Goal: Task Accomplishment & Management: Manage account settings

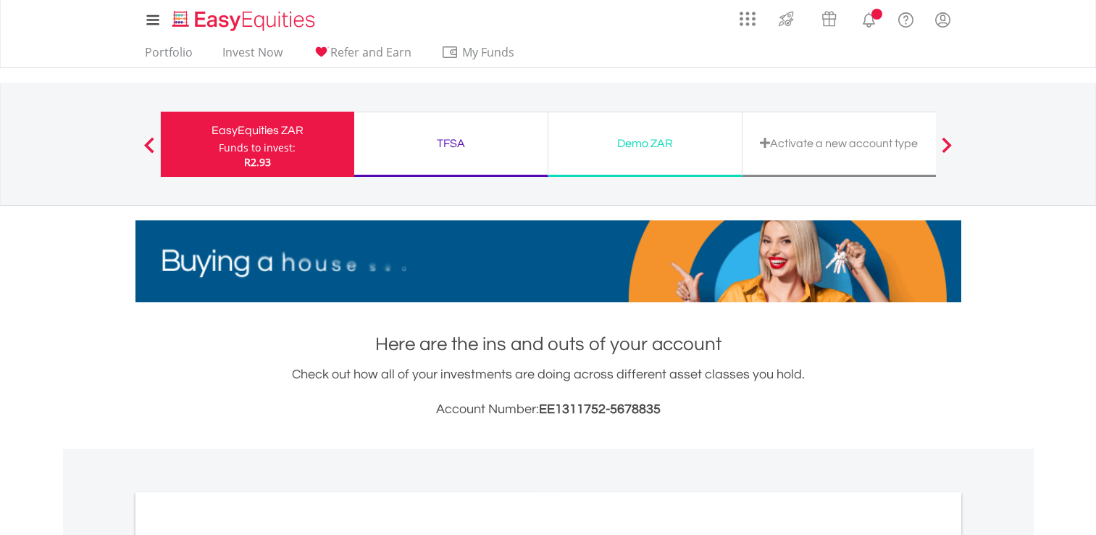
scroll to position [290, 0]
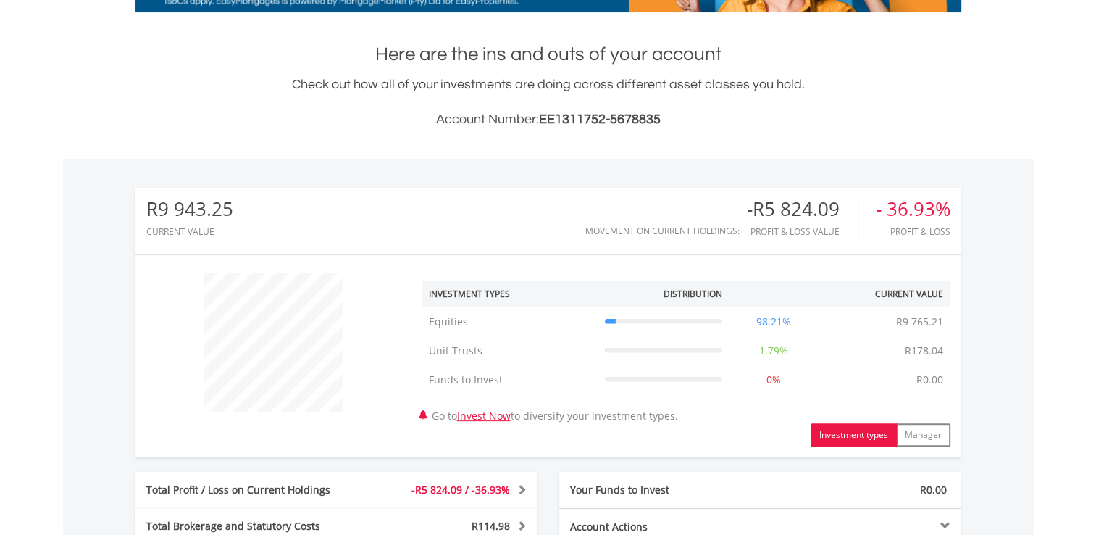
click at [285, 466] on div "R9 943.25 CURRENT VALUE Movement on Current Holdings: -R5 824.09 Profit & Loss …" at bounding box center [548, 420] width 826 height 465
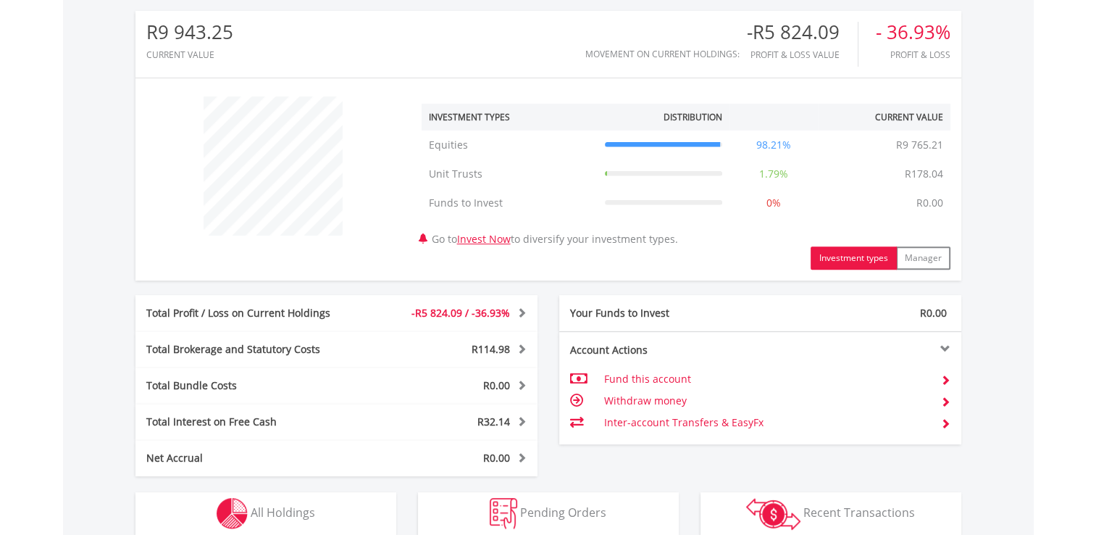
scroll to position [507, 0]
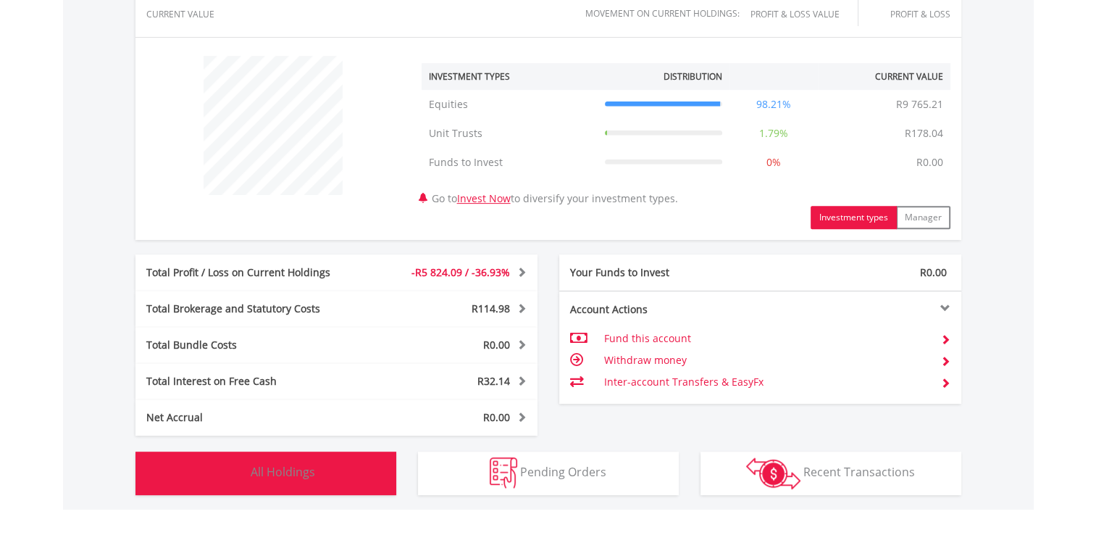
click at [239, 468] on img "button" at bounding box center [232, 472] width 31 height 31
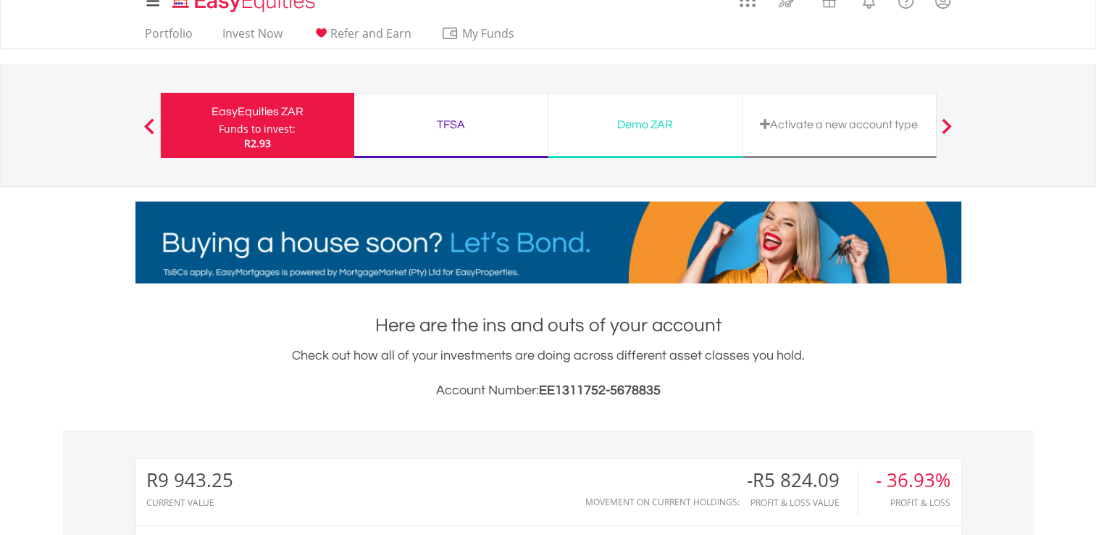
scroll to position [0, 0]
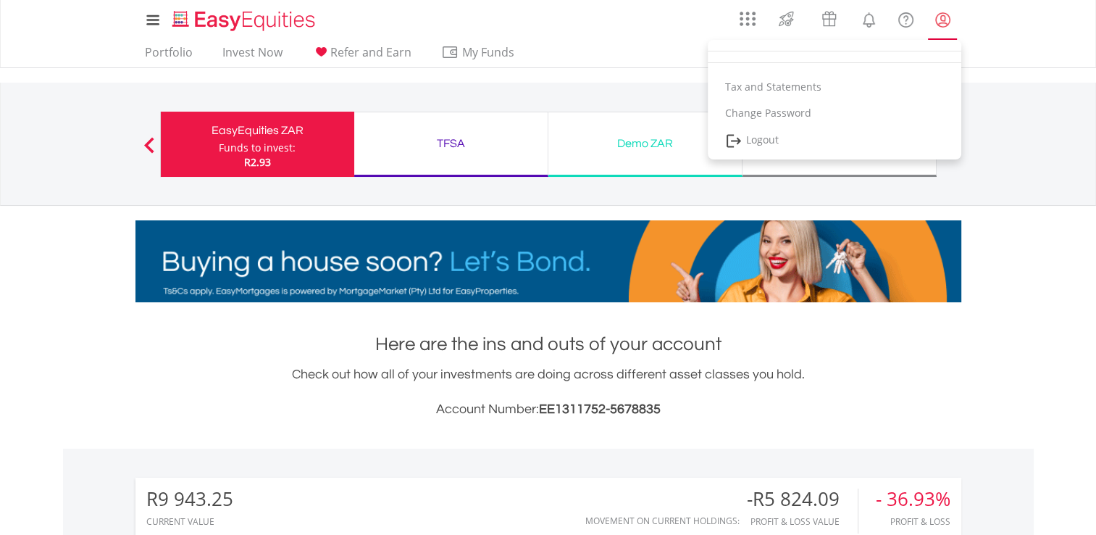
click at [949, 23] on lord-icon "My Profile" at bounding box center [943, 20] width 18 height 18
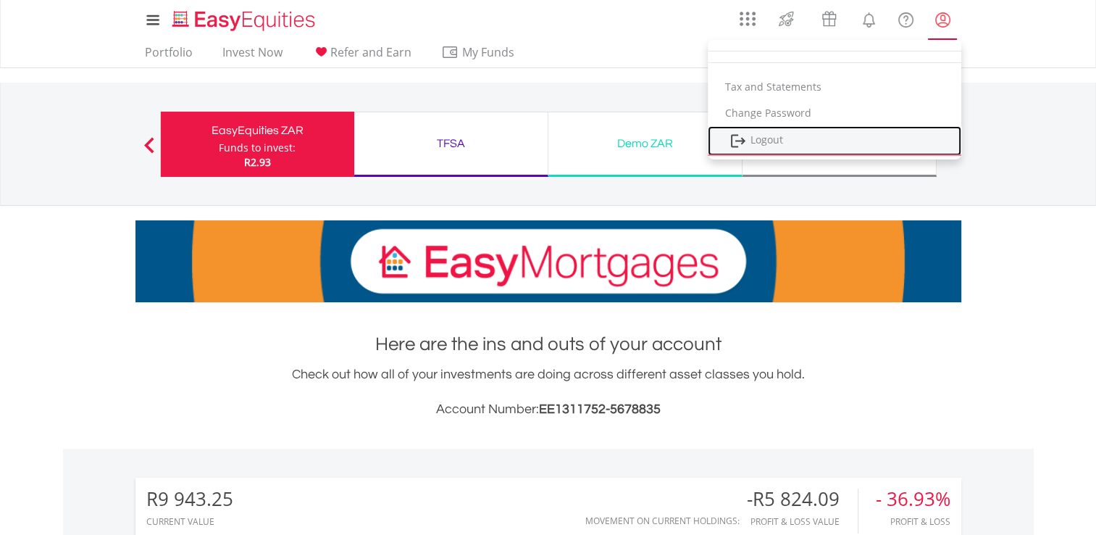
click at [787, 139] on link "Logout" at bounding box center [834, 141] width 253 height 30
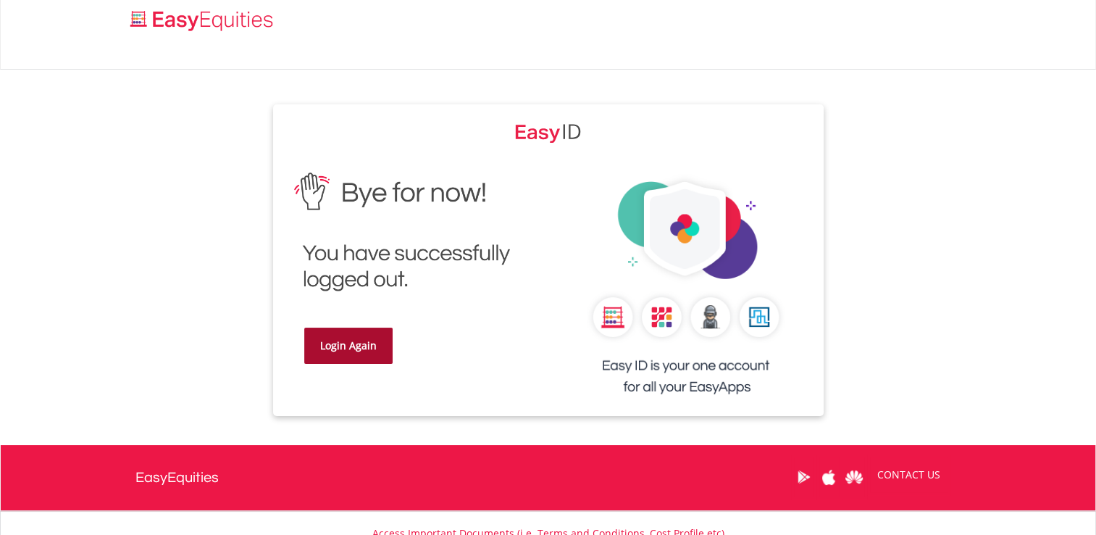
click at [358, 338] on link "Login Again" at bounding box center [348, 345] width 88 height 36
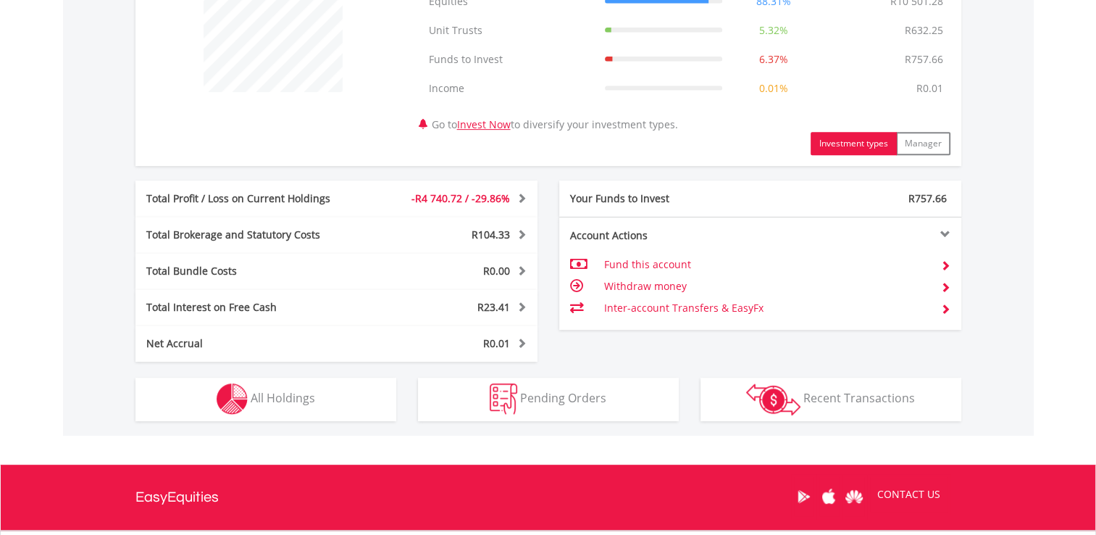
scroll to position [724, 0]
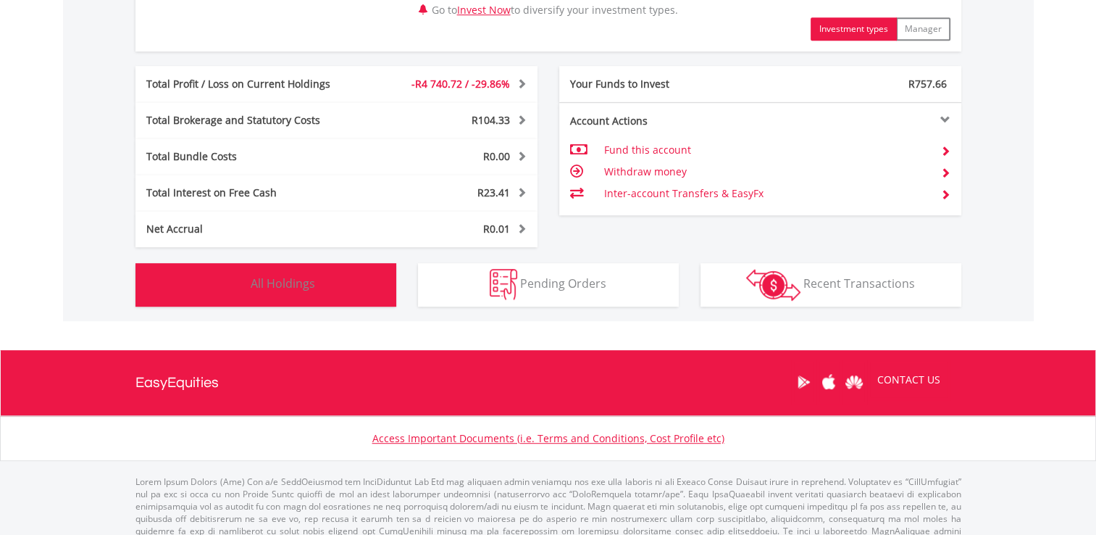
click at [284, 277] on span "All Holdings" at bounding box center [283, 283] width 64 height 16
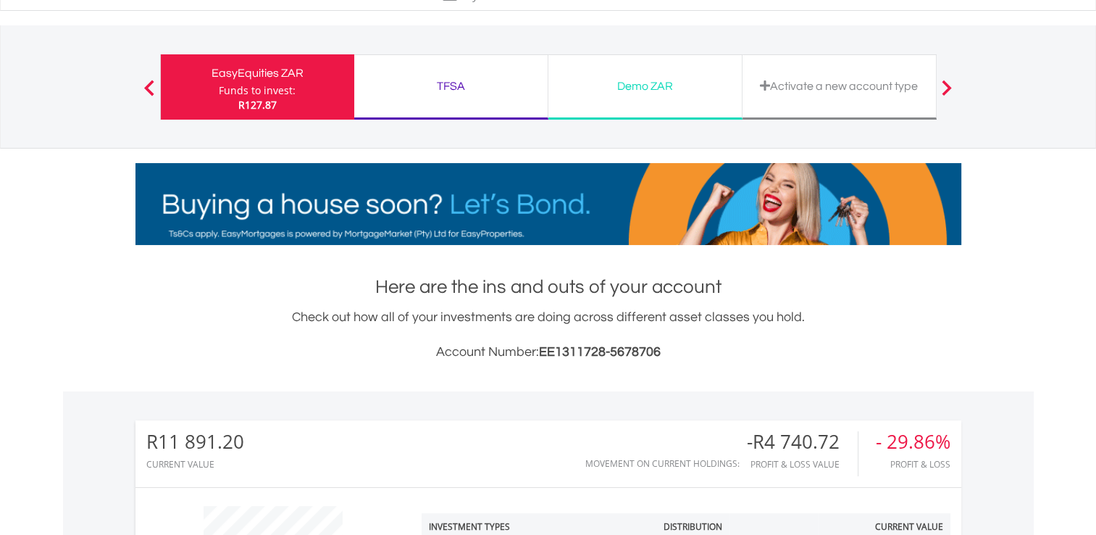
scroll to position [0, 0]
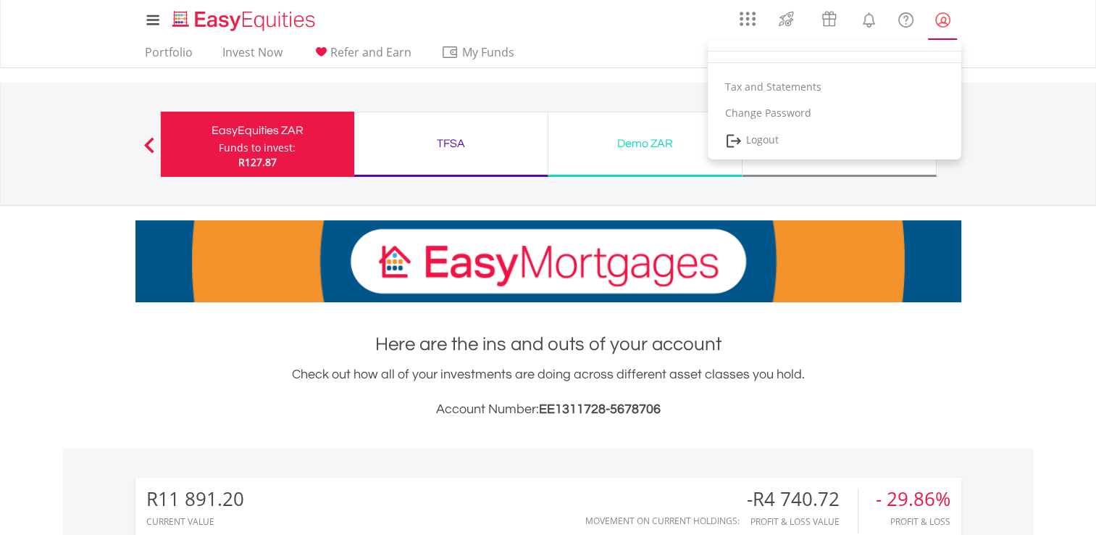
click at [942, 22] on lord-icon "My Profile" at bounding box center [943, 20] width 18 height 18
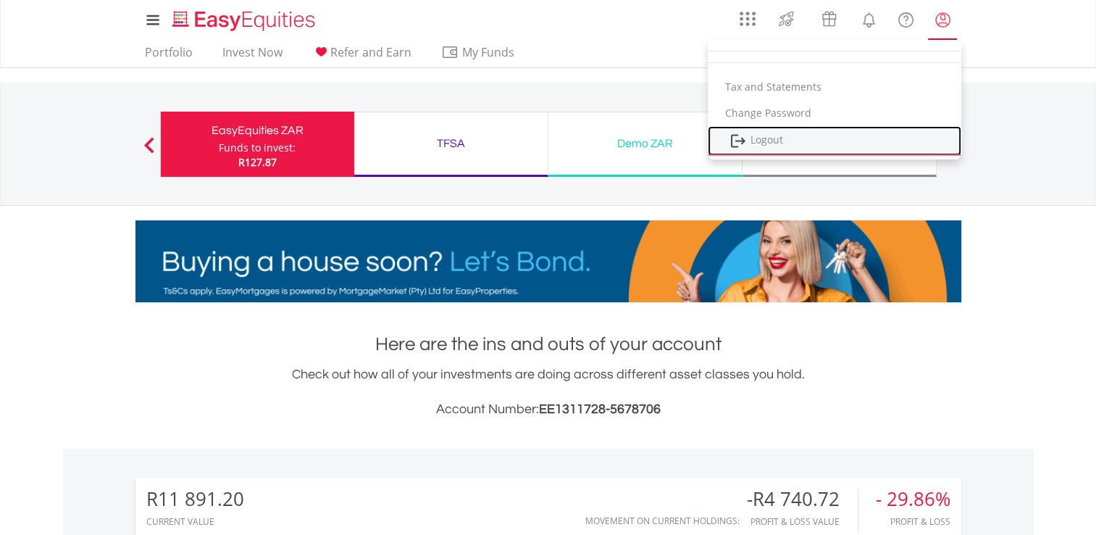
click at [781, 142] on link "Logout" at bounding box center [834, 141] width 253 height 30
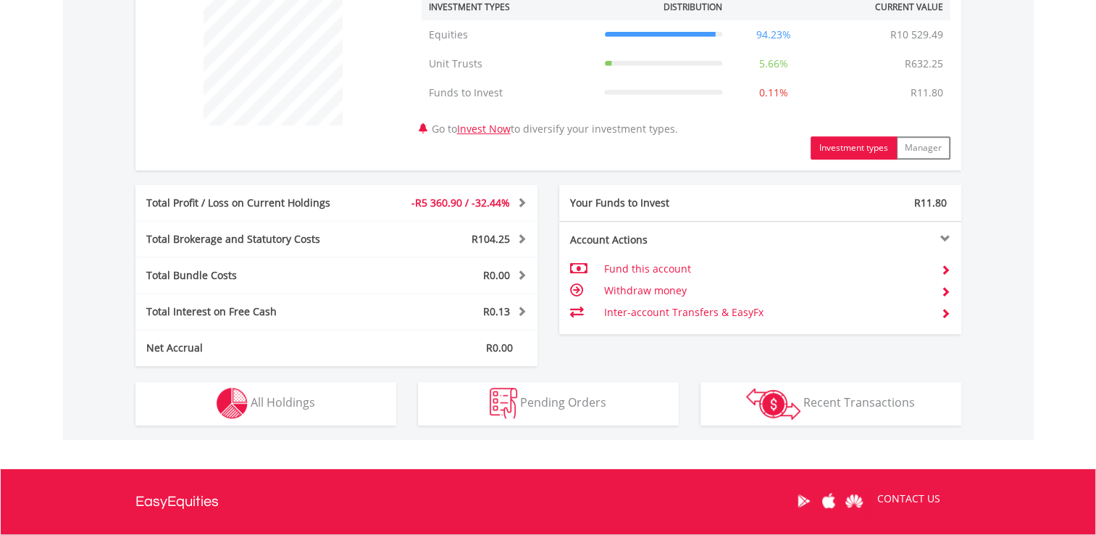
scroll to position [579, 0]
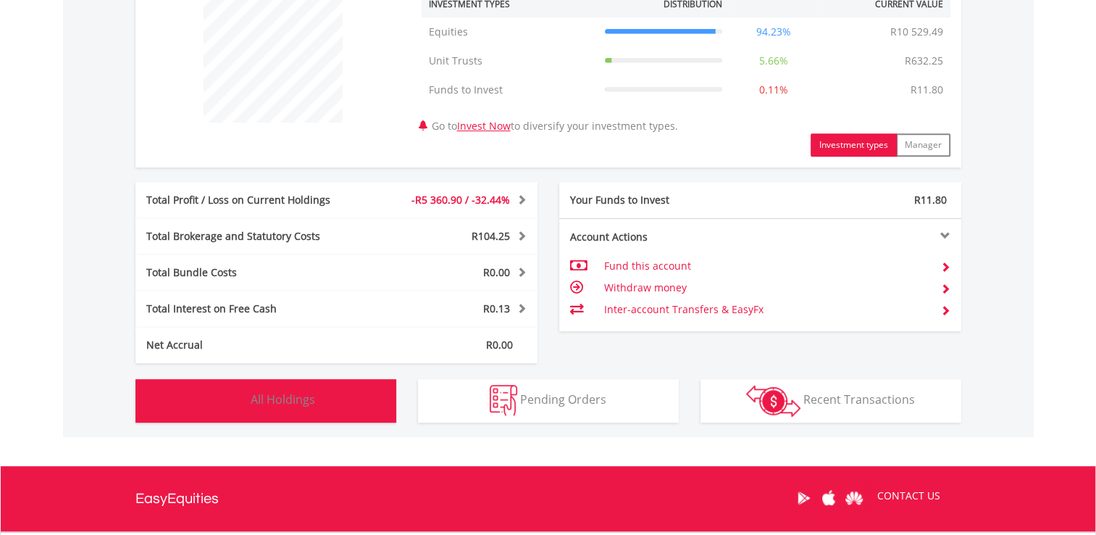
click at [313, 404] on span "All Holdings" at bounding box center [283, 399] width 64 height 16
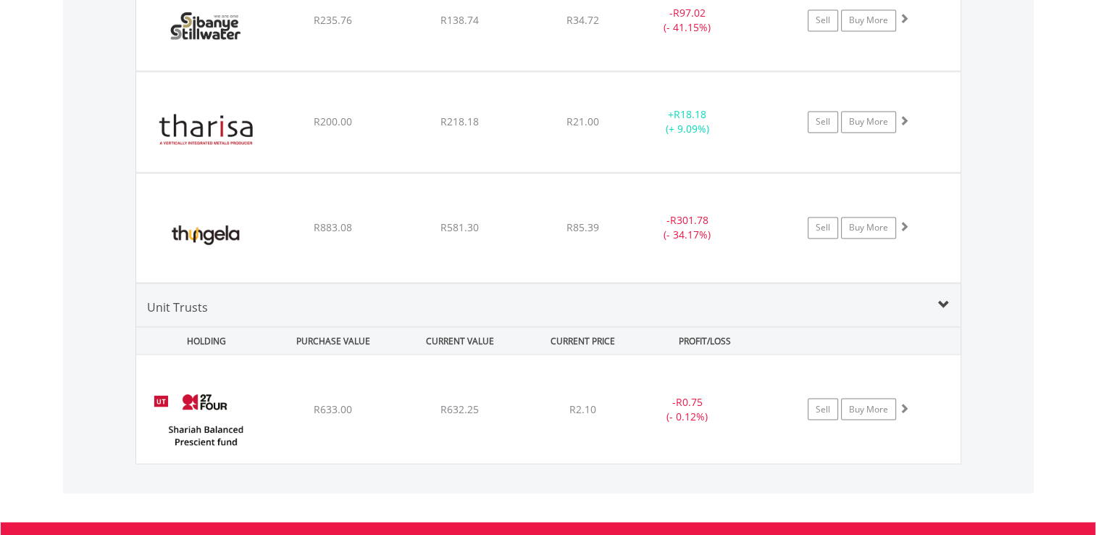
scroll to position [2492, 0]
